Goal: Contribute content

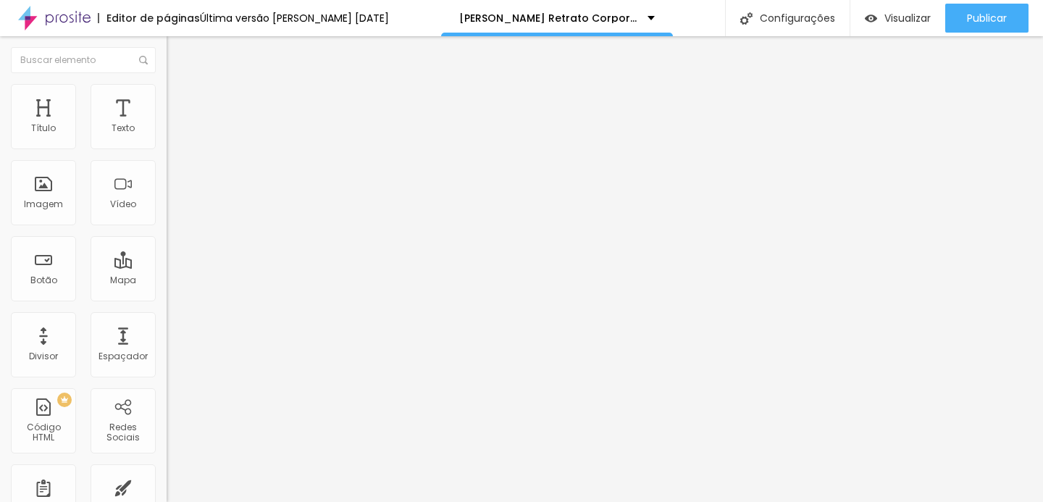
click at [180, 102] on span "Avançado" at bounding box center [204, 108] width 48 height 12
click at [167, 84] on li "Conteúdo" at bounding box center [250, 77] width 167 height 14
click at [177, 49] on img "button" at bounding box center [183, 53] width 12 height 12
click at [56, 199] on div "Imagem" at bounding box center [43, 204] width 39 height 10
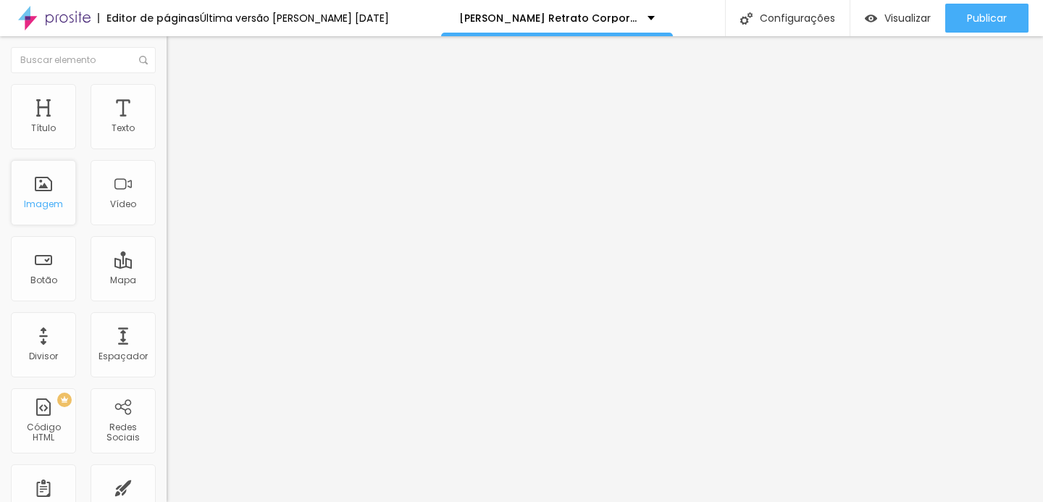
click at [56, 199] on div "Imagem" at bounding box center [43, 204] width 39 height 10
click at [180, 102] on span "Avançado" at bounding box center [204, 108] width 48 height 12
click at [167, 93] on li "Estilo" at bounding box center [250, 91] width 167 height 14
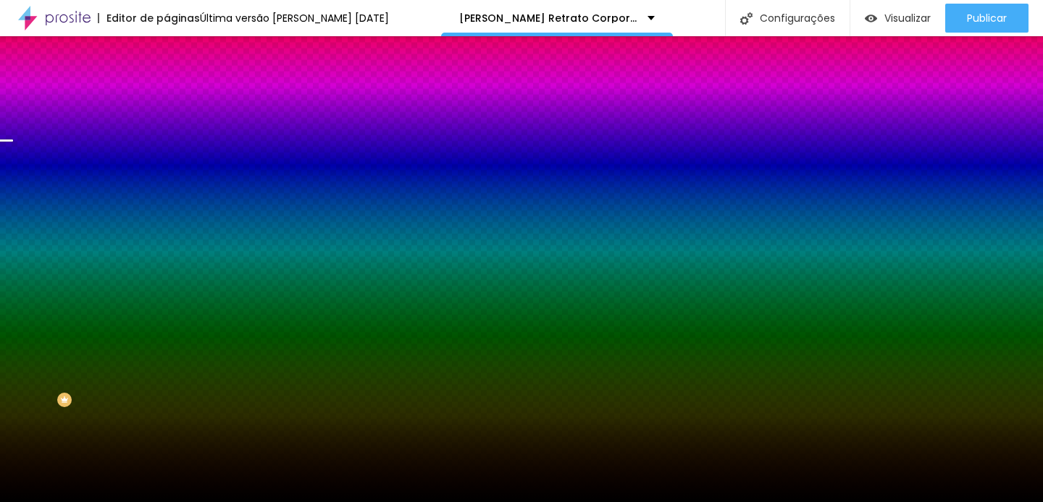
click at [167, 133] on span "Trocar imagem" at bounding box center [206, 127] width 79 height 12
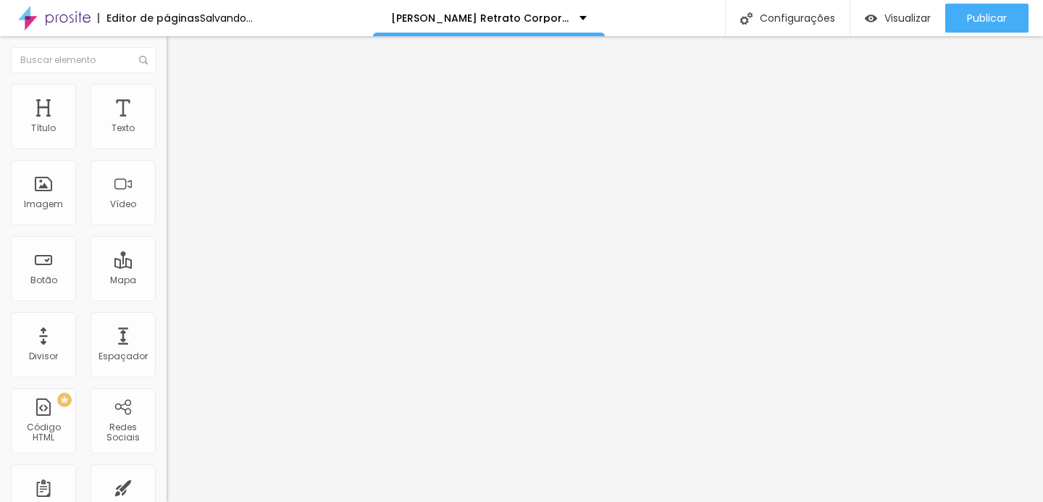
click at [167, 125] on span "Trocar imagem" at bounding box center [206, 118] width 79 height 12
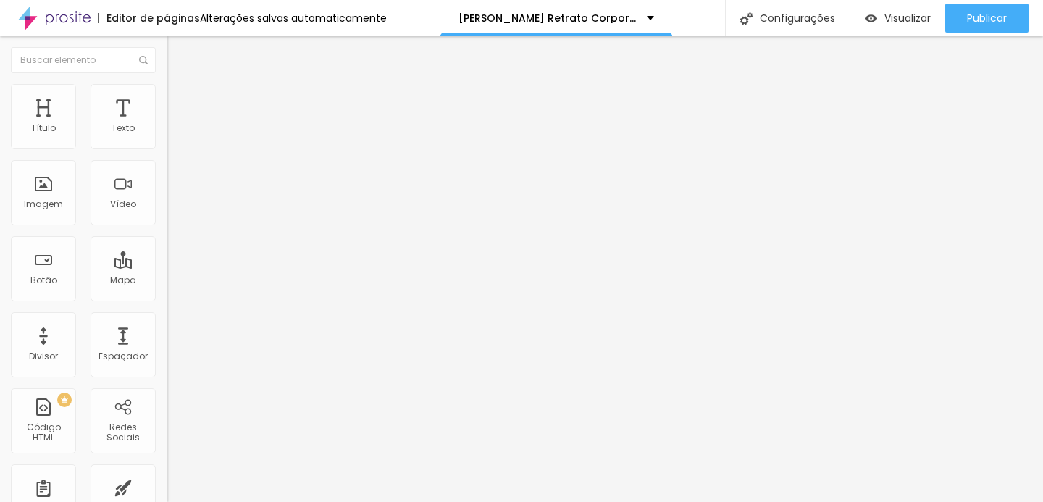
click at [167, 125] on span "Trocar imagem" at bounding box center [206, 118] width 79 height 12
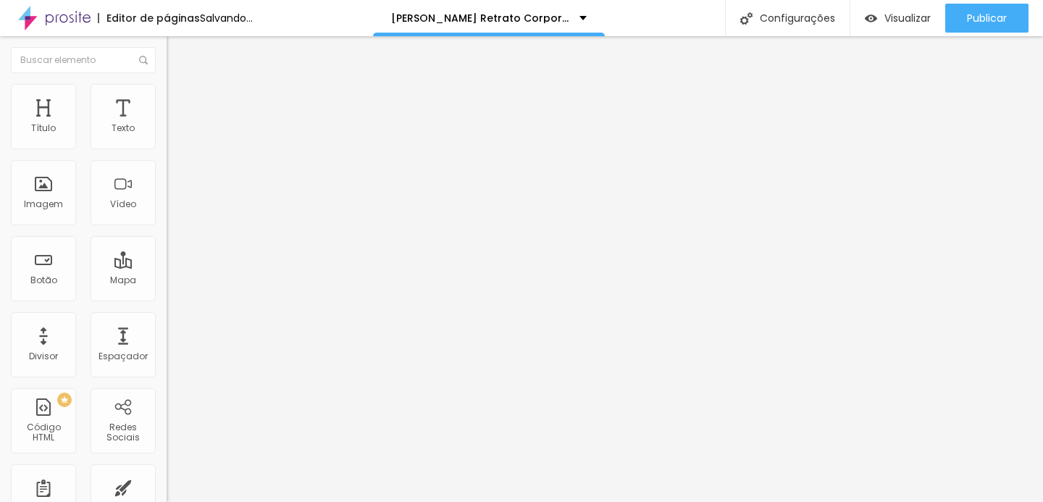
click at [167, 125] on span "Trocar imagem" at bounding box center [206, 118] width 79 height 12
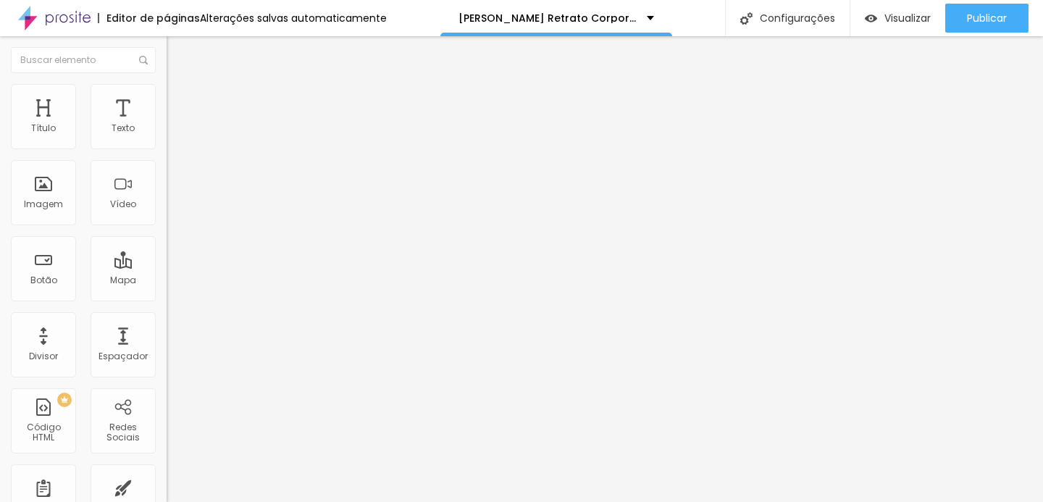
click at [167, 125] on span "Trocar imagem" at bounding box center [206, 118] width 79 height 12
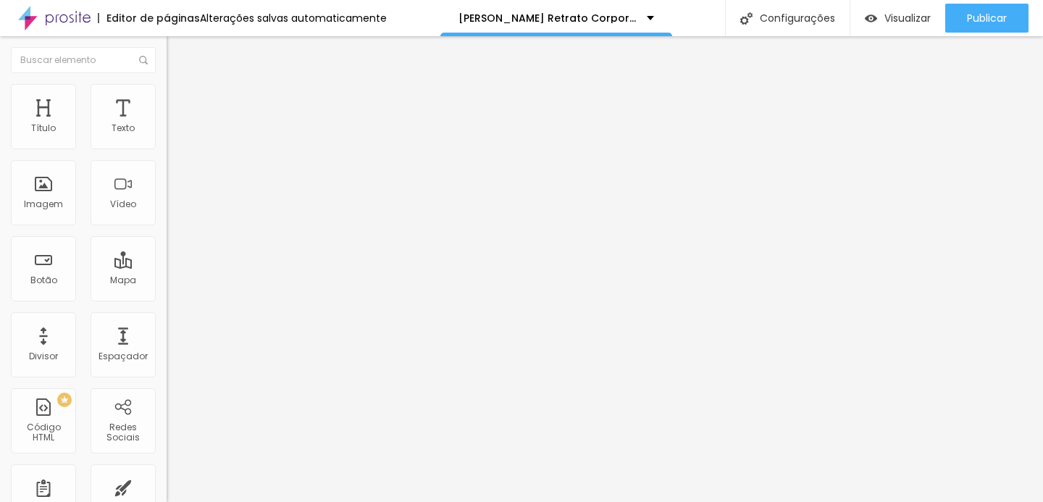
click at [167, 125] on span "Trocar imagem" at bounding box center [206, 118] width 79 height 12
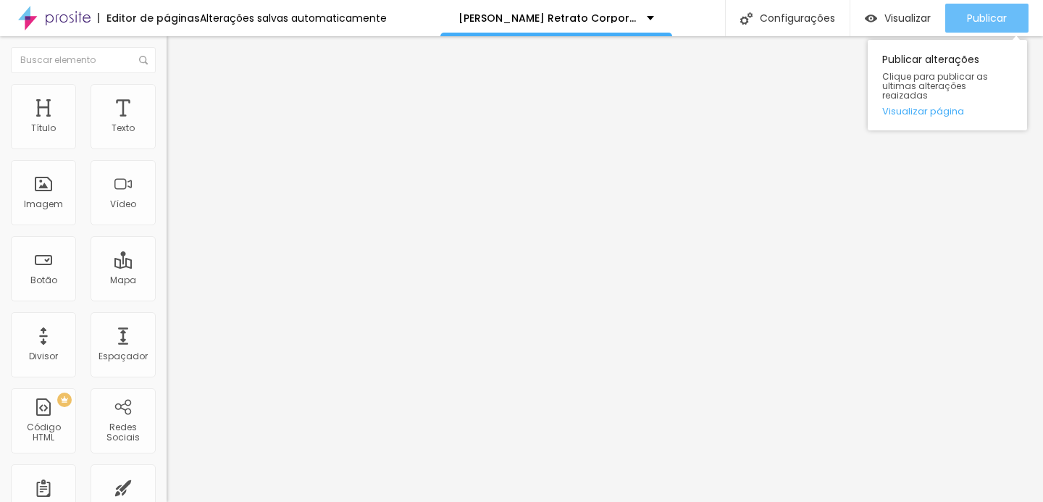
click at [993, 26] on div "Publicar" at bounding box center [987, 18] width 40 height 29
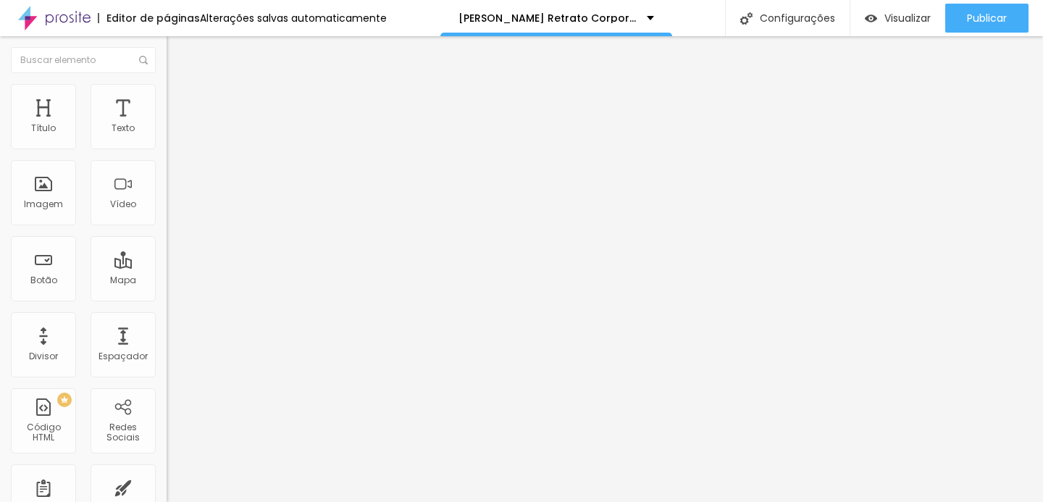
click at [56, 19] on img at bounding box center [54, 18] width 72 height 36
